Goal: Information Seeking & Learning: Learn about a topic

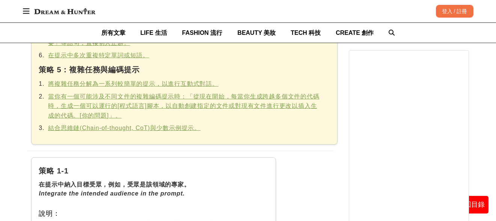
scroll to position [976, 0]
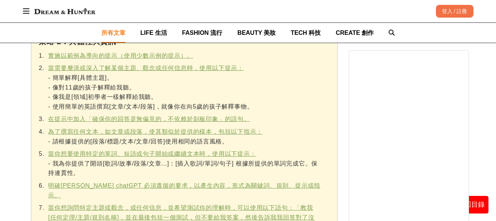
click at [120, 30] on span "所有文章" at bounding box center [113, 33] width 24 height 6
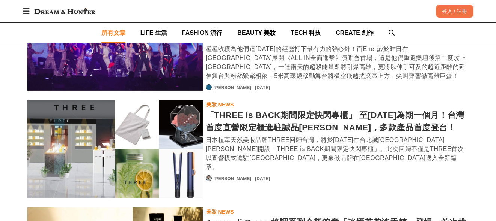
scroll to position [1133, 0]
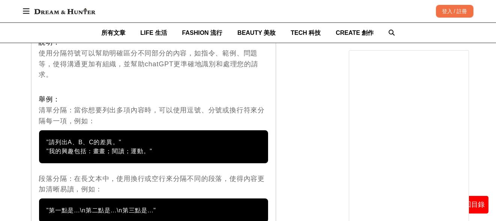
scroll to position [1989, 0]
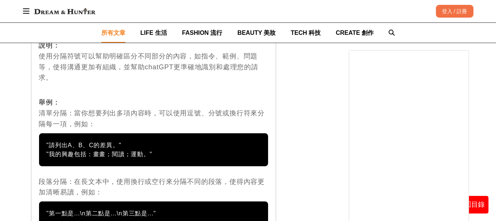
click at [119, 32] on span "所有文章" at bounding box center [113, 33] width 24 height 6
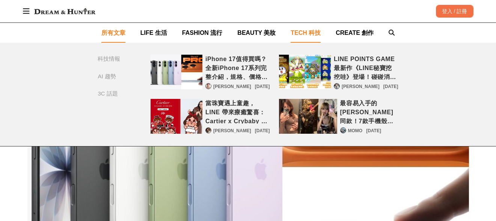
scroll to position [84, 0]
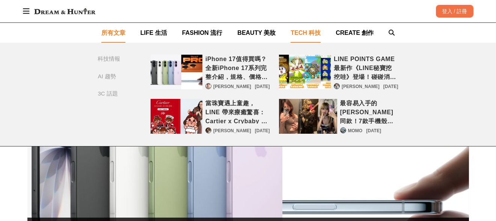
click at [310, 30] on span "TECH 科技" at bounding box center [306, 33] width 30 height 6
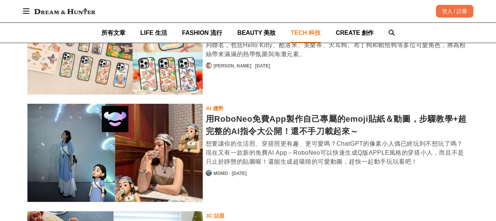
scroll to position [732, 0]
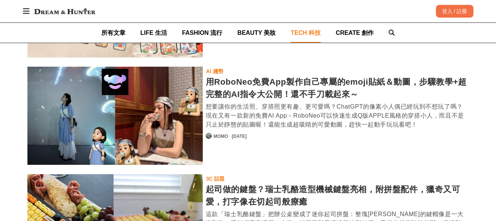
click at [293, 88] on div "用RoboNeo免費App製作自己專屬的emoji貼紙＆動圖，步驟教學+超完整的AI指令大公開！還不手刀載起來～" at bounding box center [337, 88] width 263 height 25
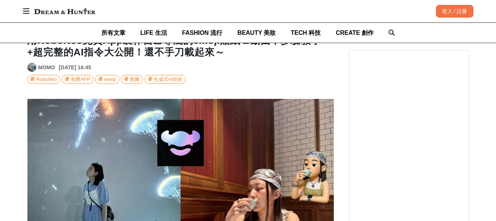
click at [78, 80] on div "免費APP" at bounding box center [81, 79] width 20 height 8
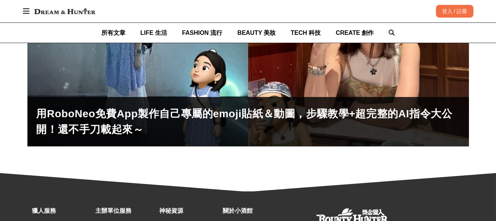
click at [240, 110] on div "用RoboNeo免費App製作自己專屬的emoji貼紙＆動圖，步驟教學+超完整的AI指令大公開！還不手刀載起來～" at bounding box center [247, 122] width 423 height 32
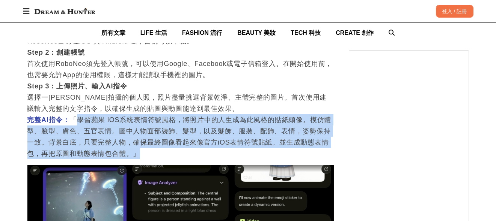
drag, startPoint x: 74, startPoint y: 123, endPoint x: 328, endPoint y: 153, distance: 256.3
click at [328, 153] on p "Step 1：下載 RoboNeo App RoboNeo目前在iOS 與 Android 雙平台都可以下載。 Step 2：創建帳號 首次使用RoboNeo…" at bounding box center [180, 91] width 306 height 135
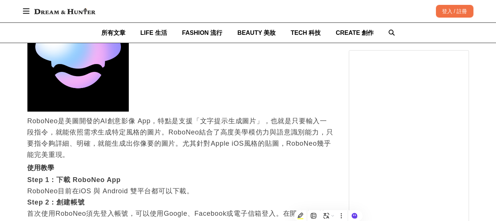
scroll to position [517, 0]
